Goal: Information Seeking & Learning: Understand process/instructions

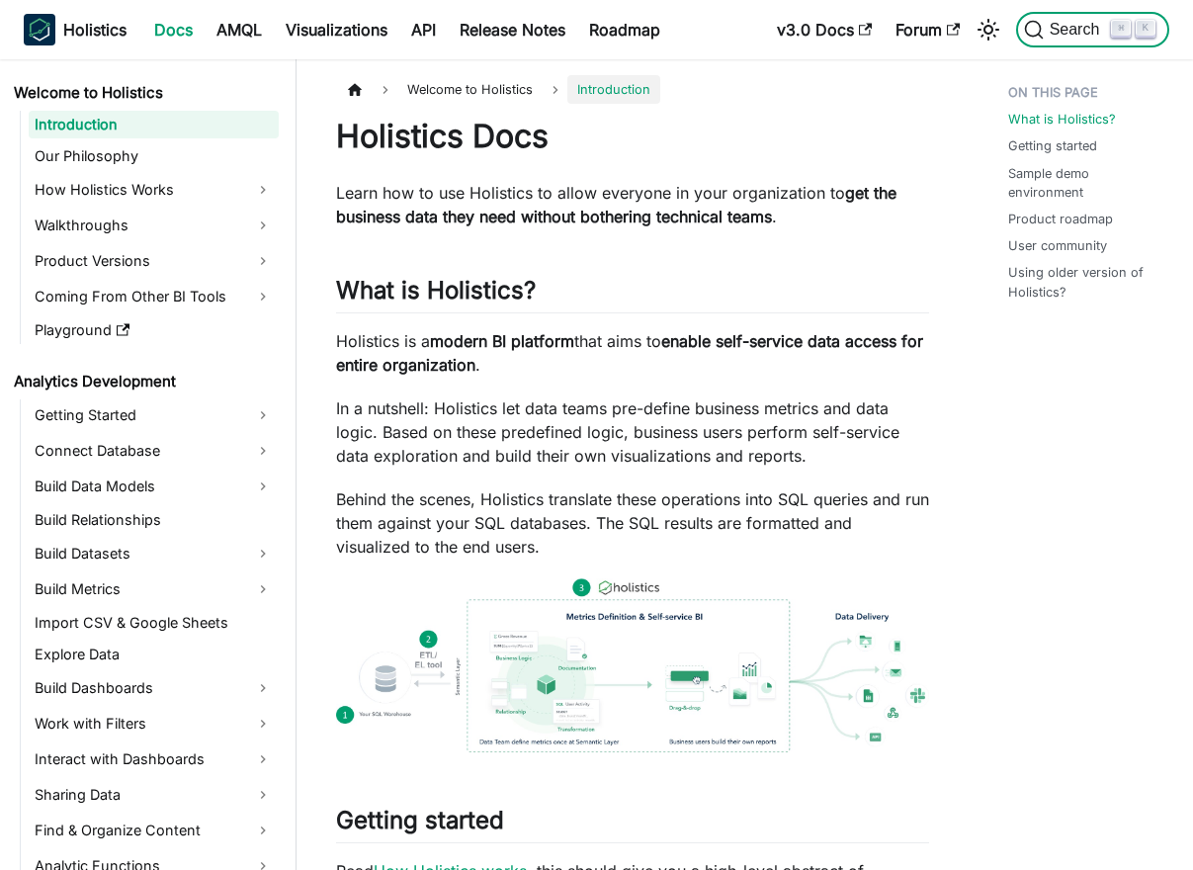
click at [1063, 45] on button "Search ⌘ K" at bounding box center [1092, 30] width 153 height 36
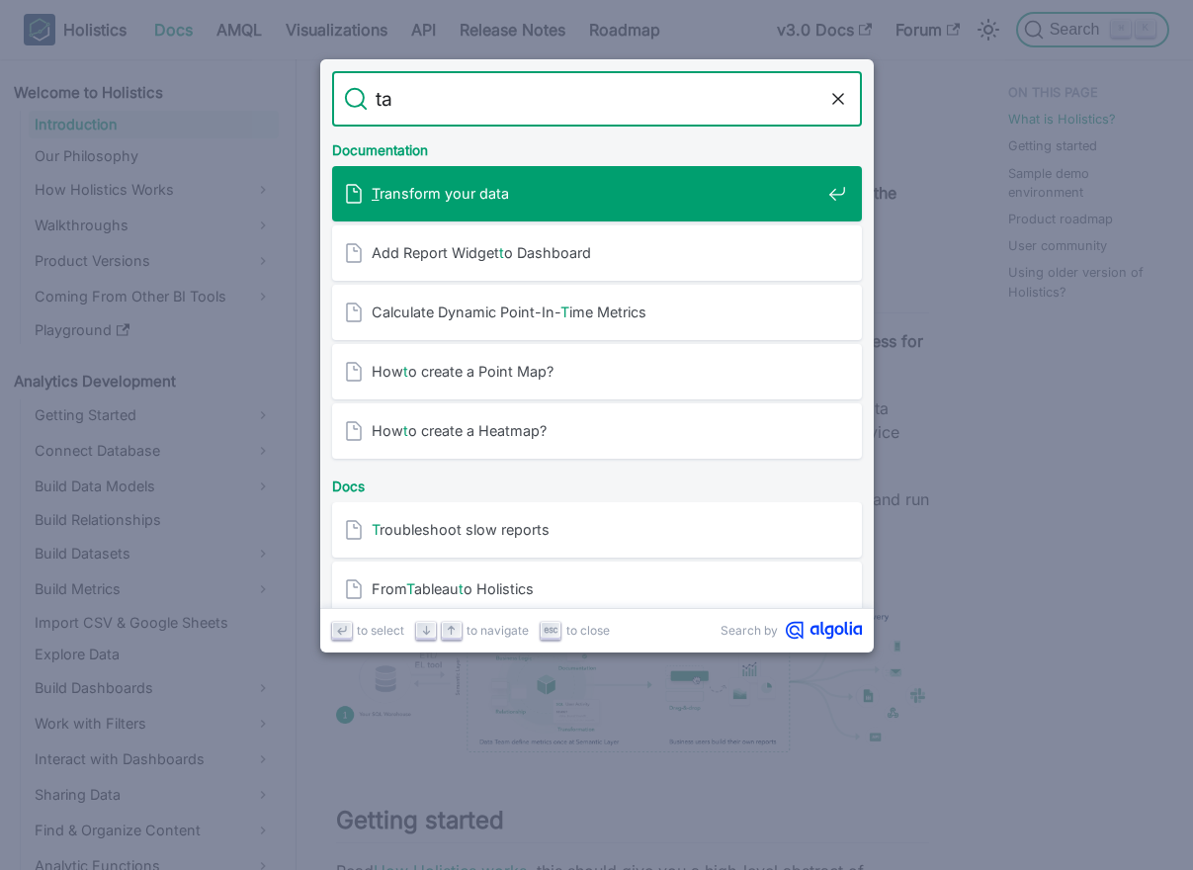
type input "tag"
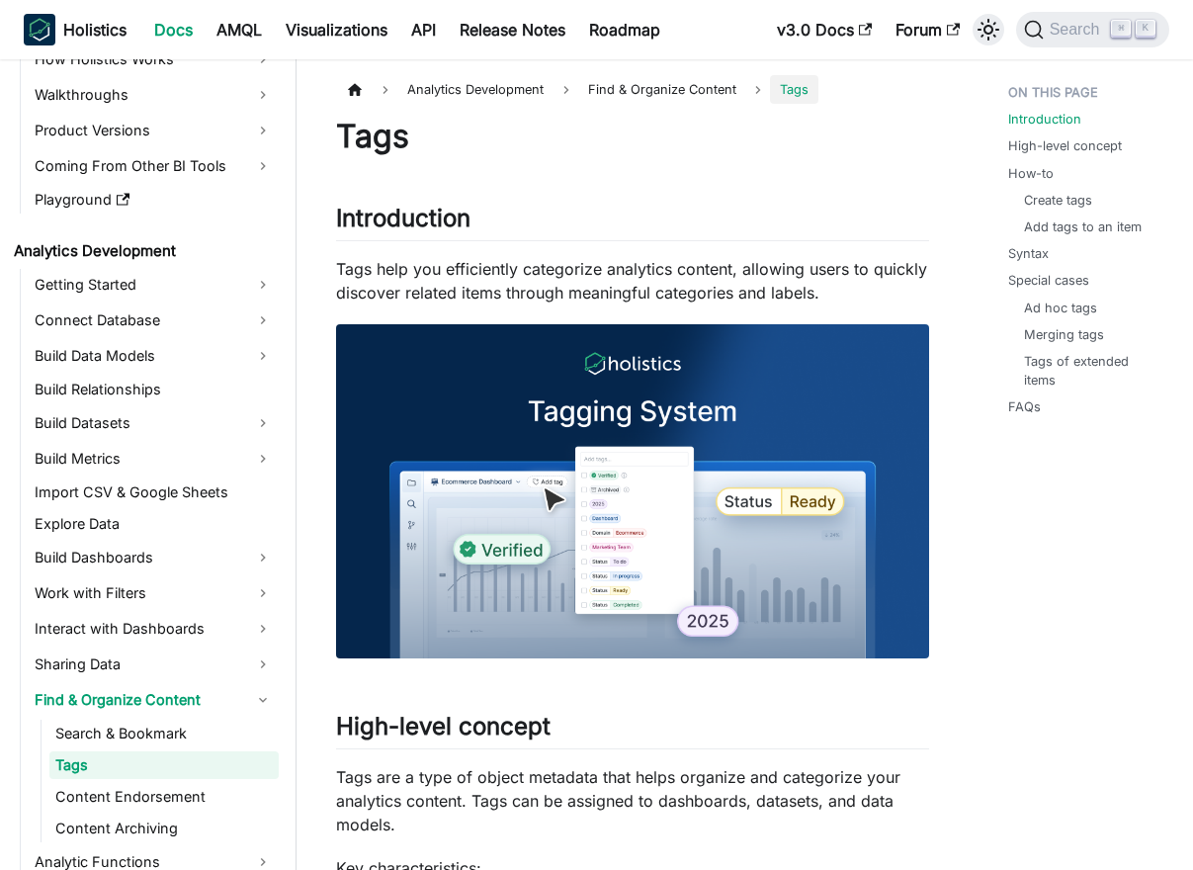
scroll to position [138, 0]
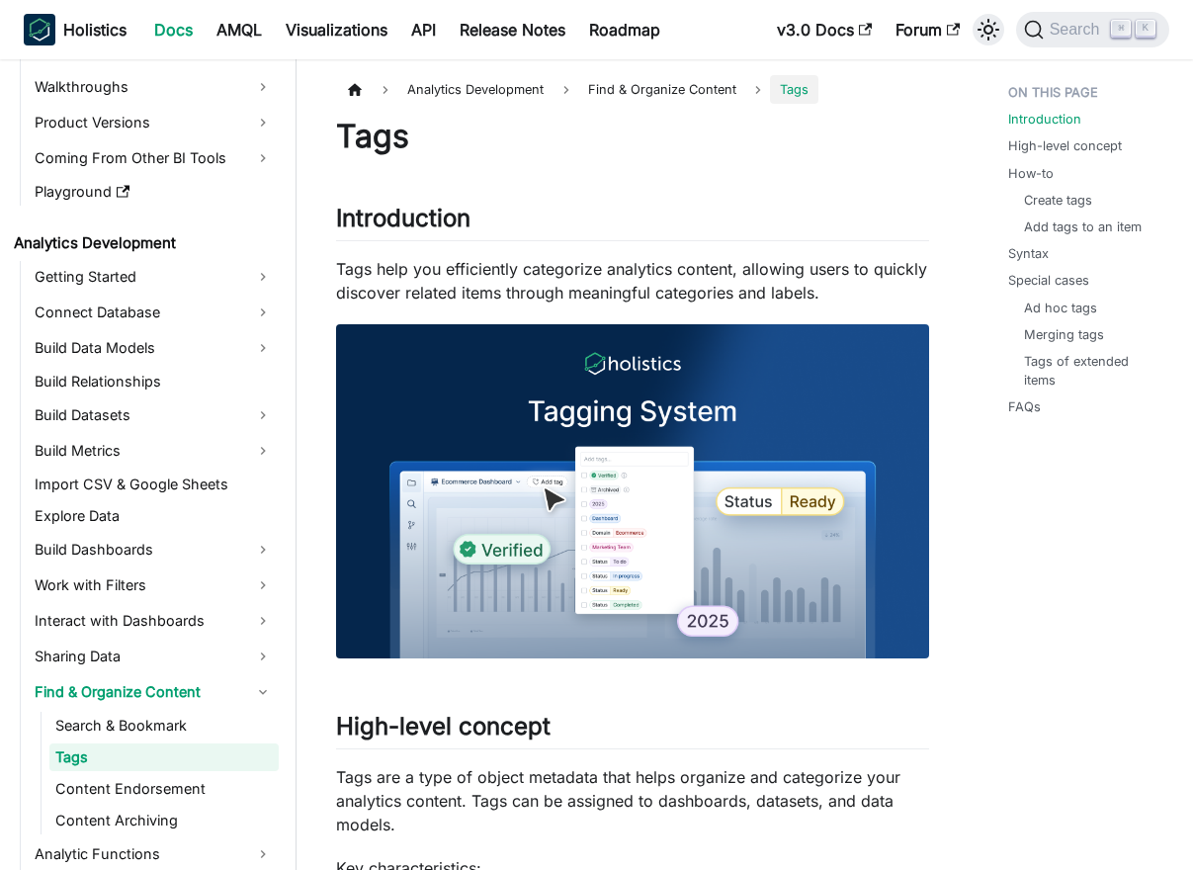
click at [982, 32] on icon "Switch between dark and light mode (currently light mode)" at bounding box center [989, 30] width 24 height 24
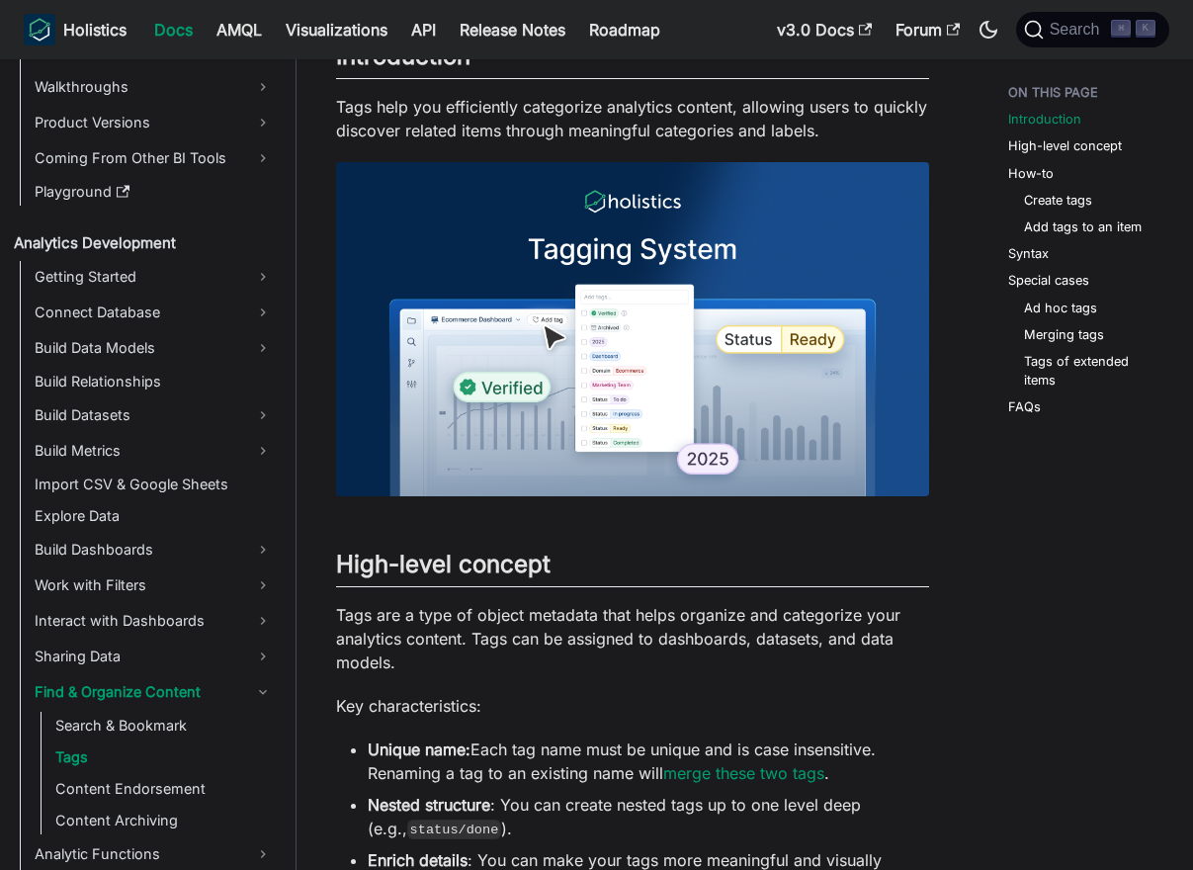
scroll to position [166, 0]
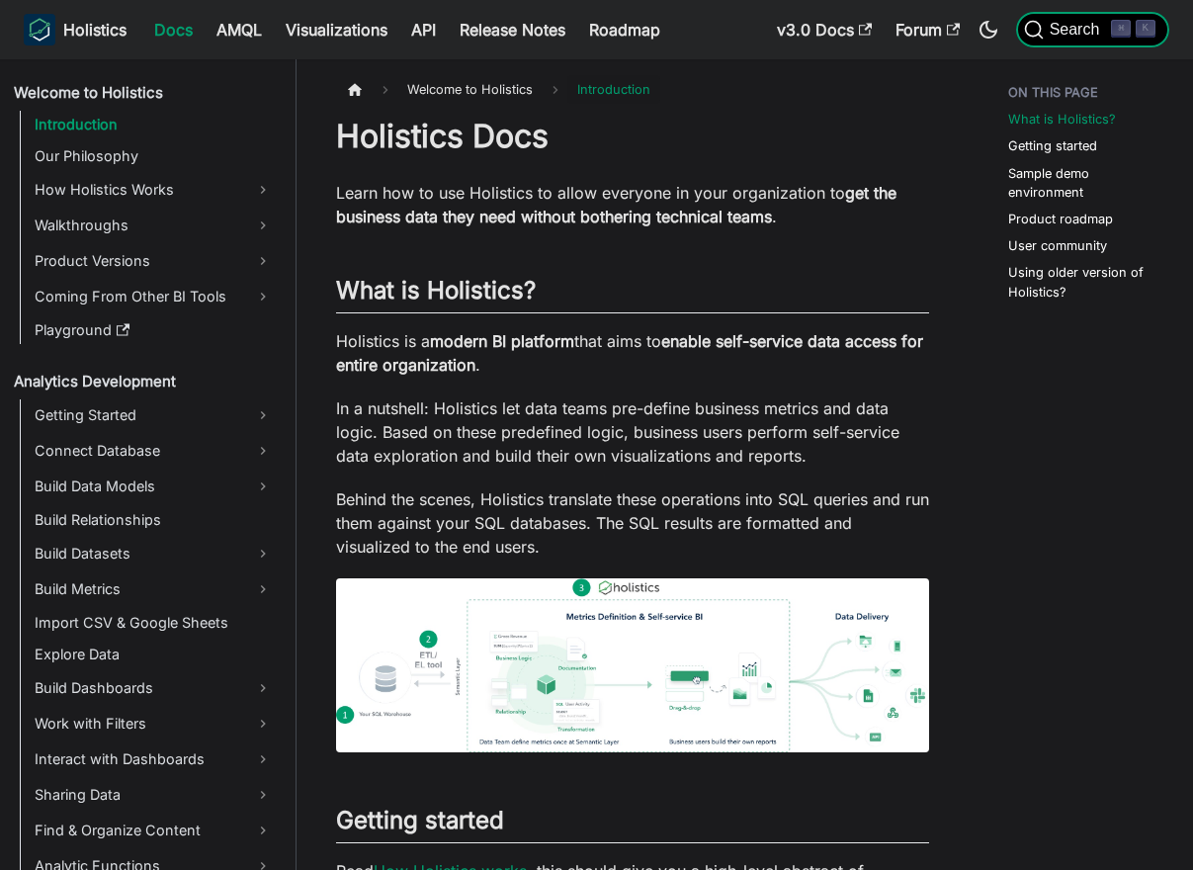
click at [1089, 43] on button "Search ⌘ K" at bounding box center [1092, 30] width 153 height 36
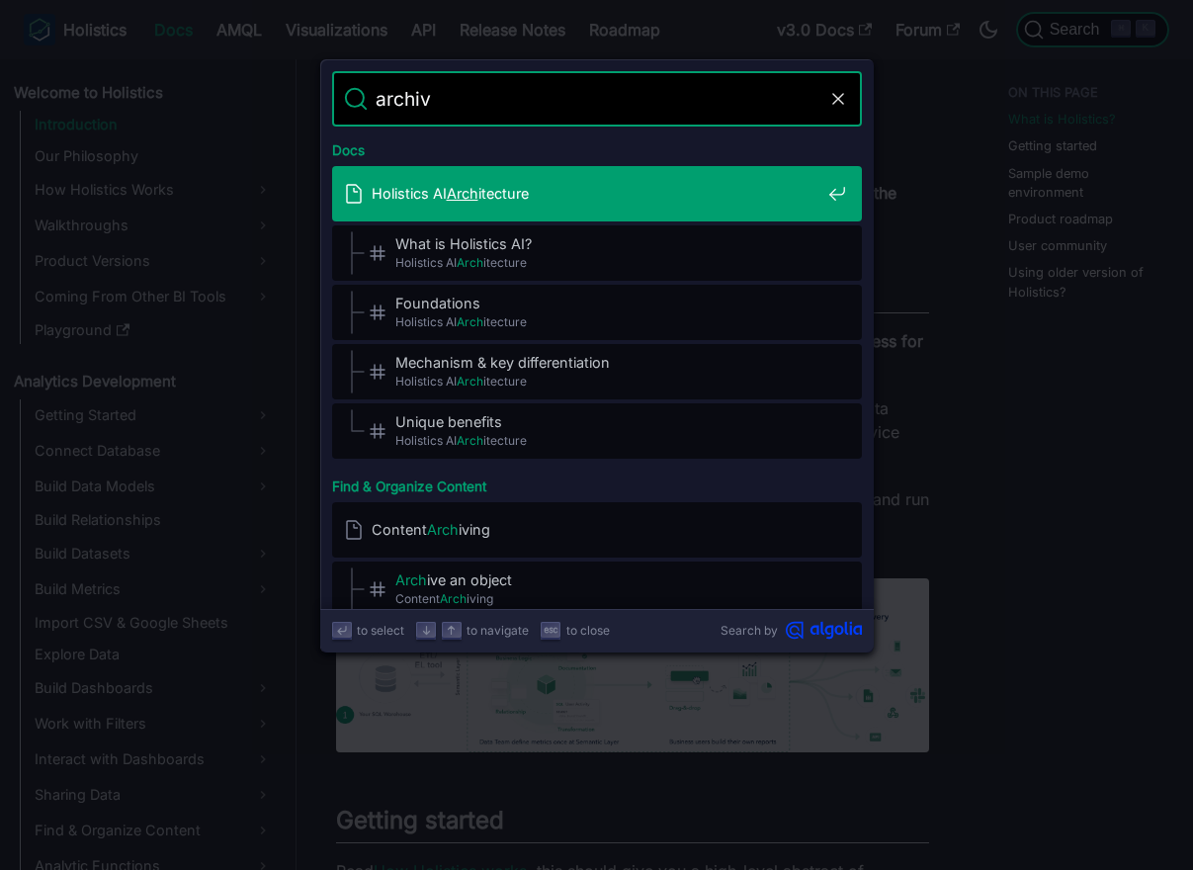
type input "archive"
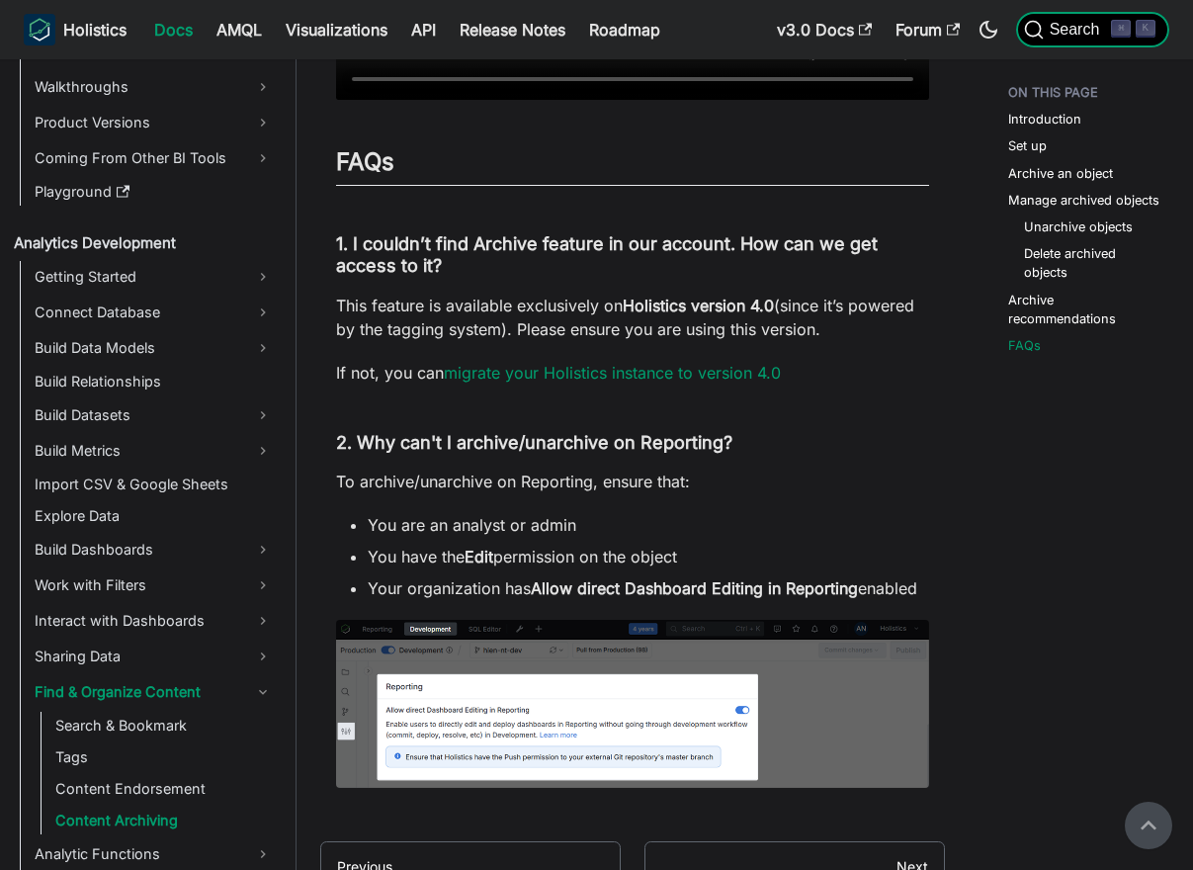
scroll to position [3420, 0]
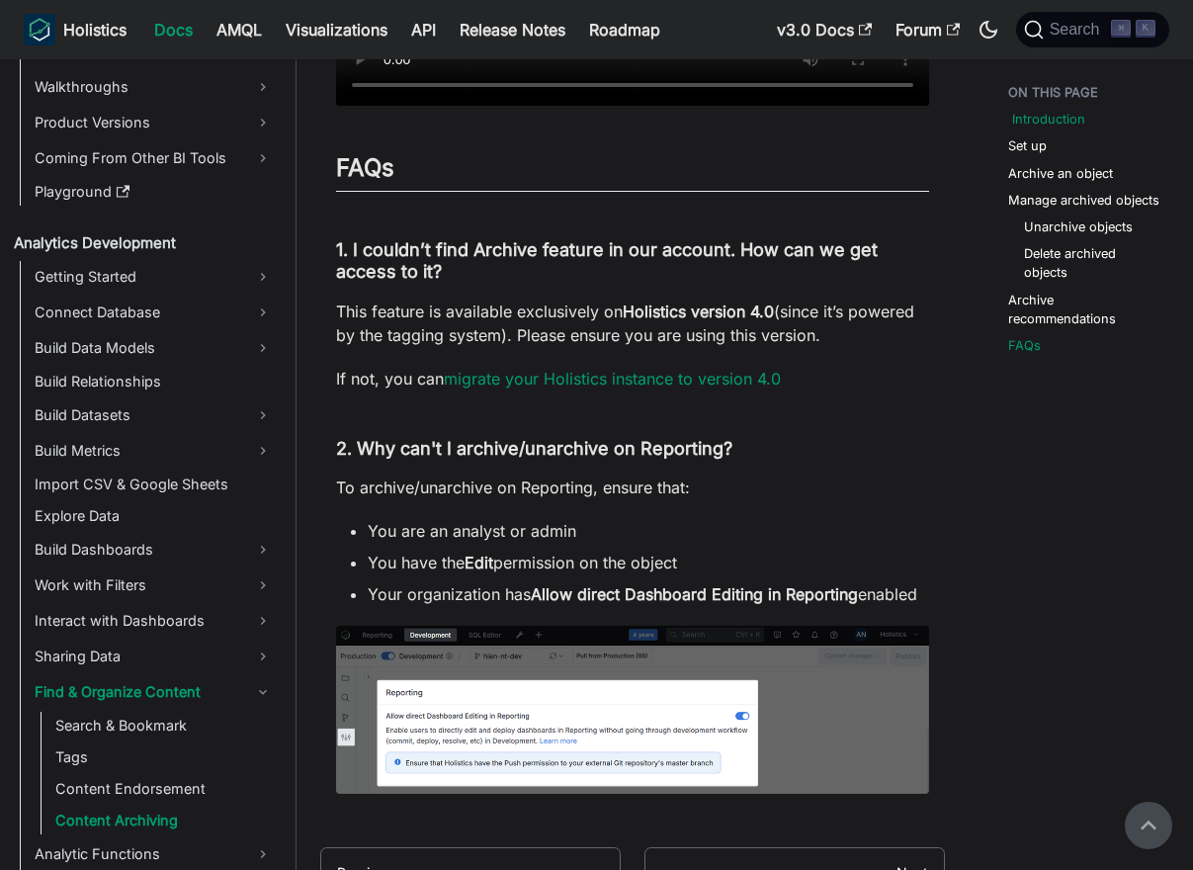
click at [1052, 127] on link "Introduction" at bounding box center [1048, 119] width 73 height 19
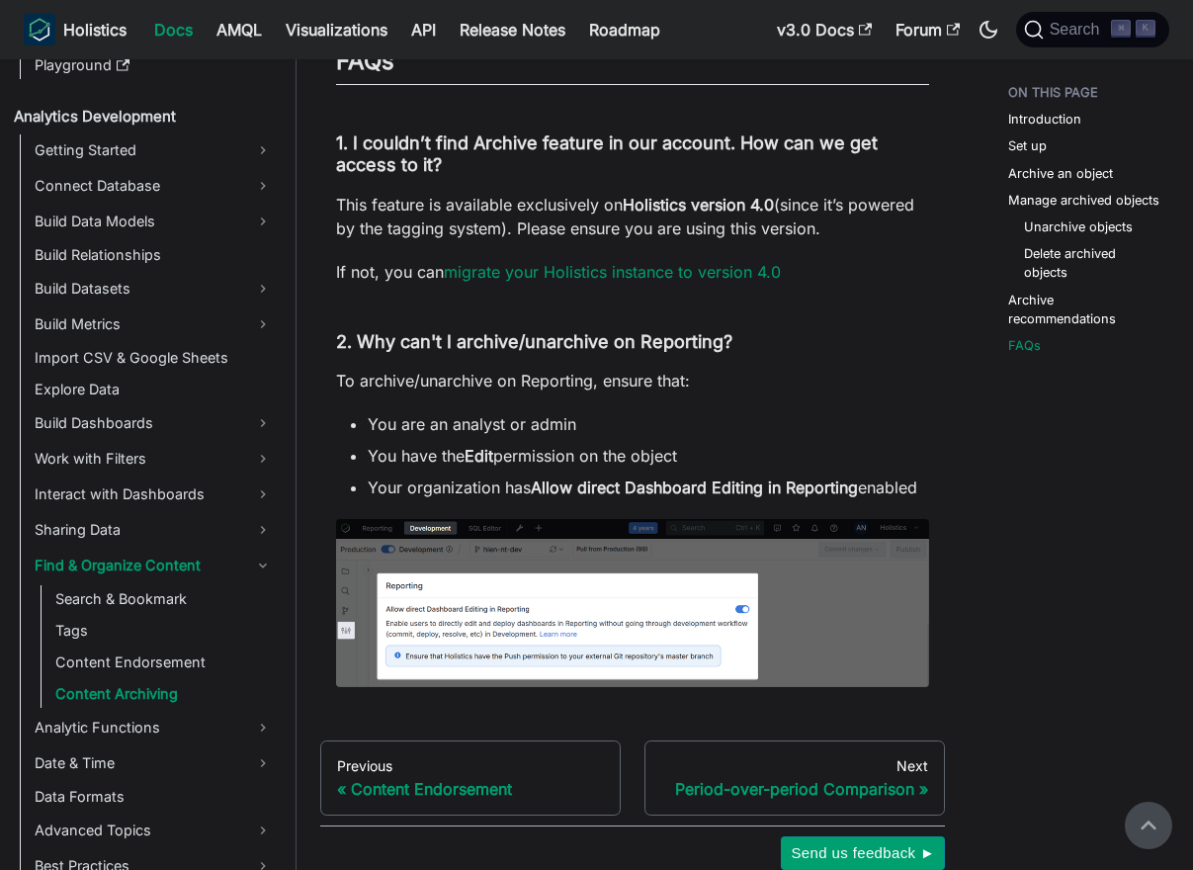
scroll to position [3521, 0]
